Goal: Navigation & Orientation: Find specific page/section

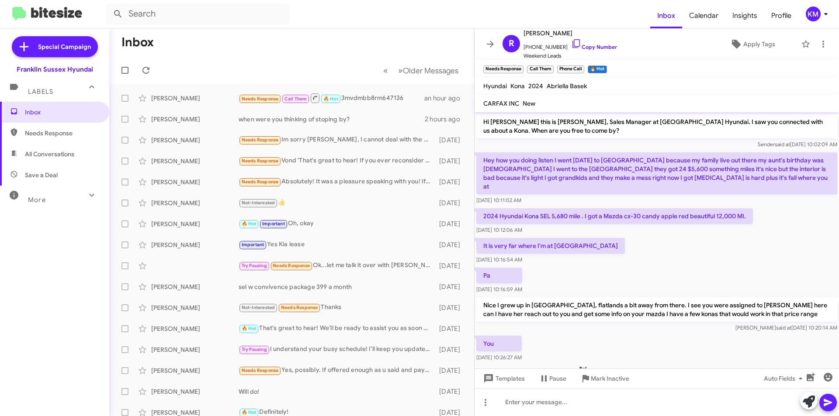
scroll to position [52, 0]
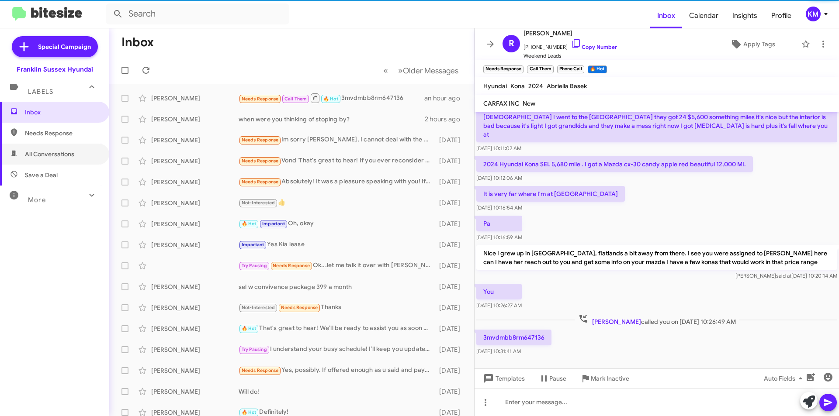
click at [46, 152] on span "All Conversations" at bounding box center [49, 154] width 49 height 9
type input "in:all-conversations"
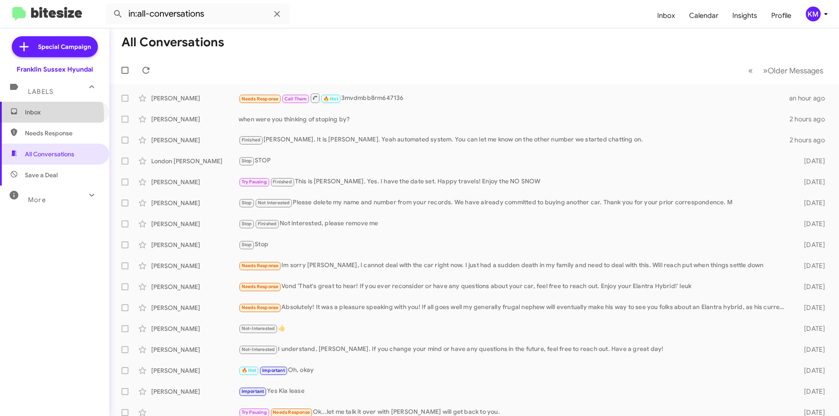
click at [34, 115] on span "Inbox" at bounding box center [62, 112] width 74 height 9
